Goal: Information Seeking & Learning: Understand process/instructions

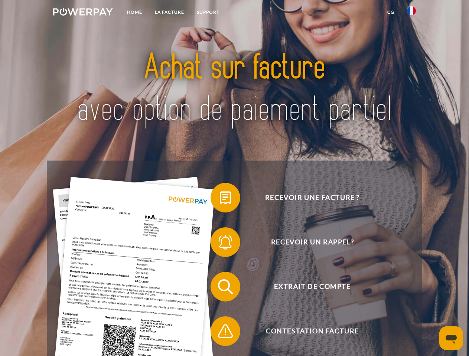
click at [83, 13] on img at bounding box center [83, 11] width 60 height 7
click at [411, 13] on img at bounding box center [411, 10] width 9 height 9
click at [390, 12] on link "CG" at bounding box center [391, 12] width 20 height 13
click at [220, 199] on span at bounding box center [214, 197] width 37 height 37
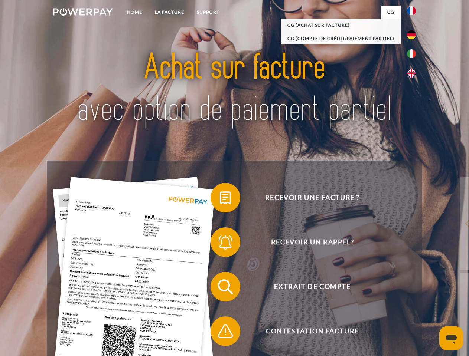
click at [220, 244] on span at bounding box center [214, 242] width 37 height 37
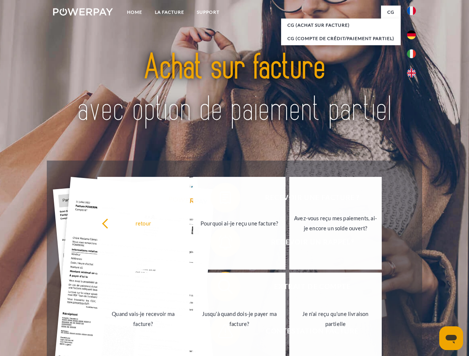
click at [220, 288] on link "Jusqu'à quand dois-je payer ma facture?" at bounding box center [239, 319] width 92 height 93
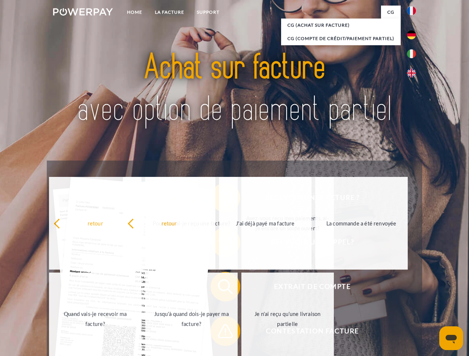
click at [220, 333] on span at bounding box center [214, 331] width 37 height 37
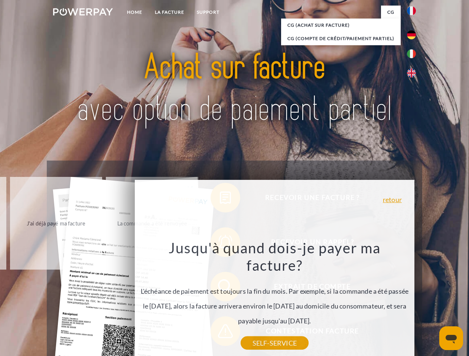
click at [451, 338] on icon "Ouvrir la fenêtre de messagerie" at bounding box center [450, 339] width 11 height 9
